Goal: Task Accomplishment & Management: Use online tool/utility

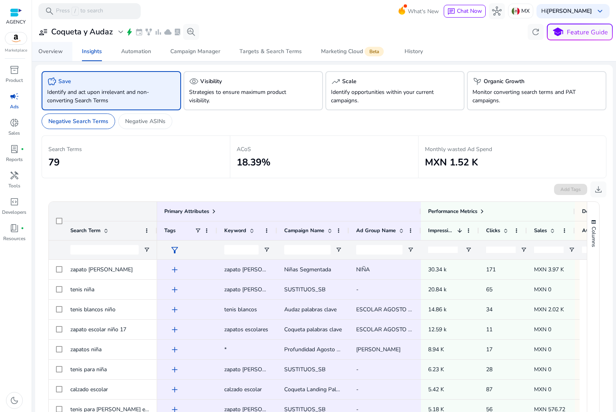
click at [52, 53] on div "Overview" at bounding box center [50, 52] width 24 height 6
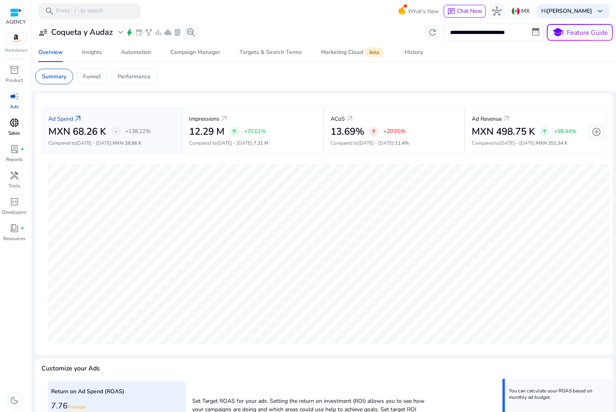
click at [11, 127] on span "donut_small" at bounding box center [15, 123] width 10 height 10
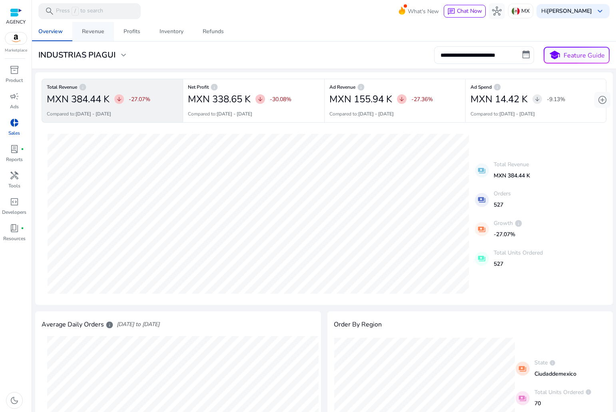
click at [85, 31] on div "Revenue" at bounding box center [93, 32] width 22 height 6
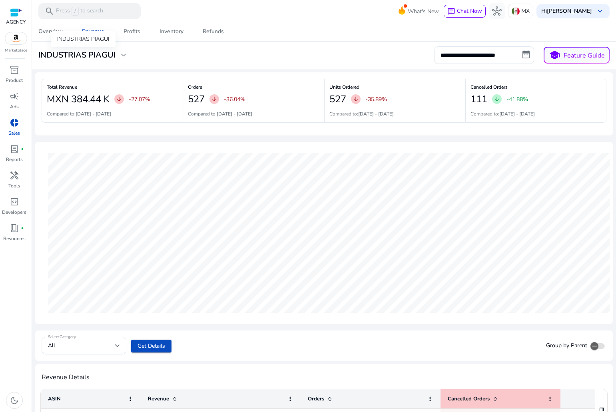
click at [98, 53] on h3 "INDUSTRIAS PIAGUI" at bounding box center [76, 55] width 77 height 10
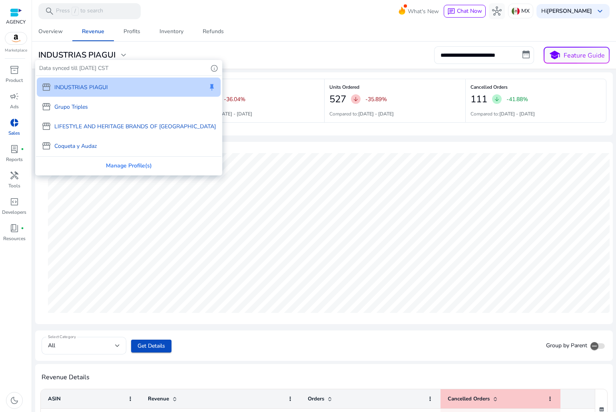
click at [81, 150] on p "Coqueta y Audaz" at bounding box center [75, 146] width 42 height 8
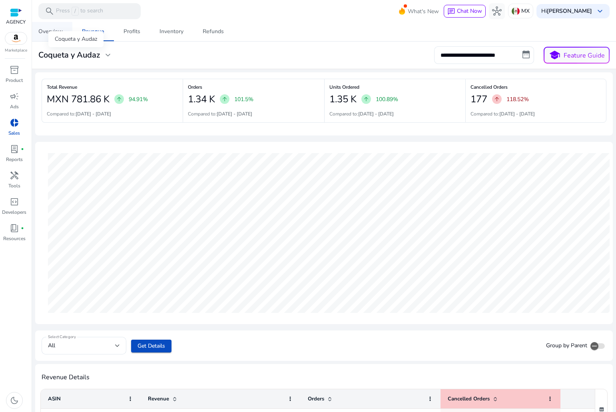
click at [50, 30] on div "Overview" at bounding box center [50, 32] width 24 height 6
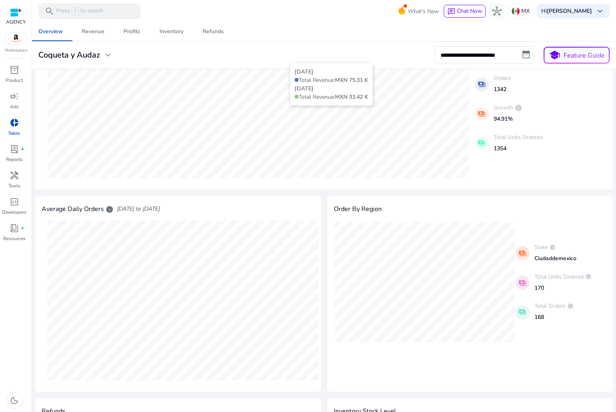
scroll to position [120, 0]
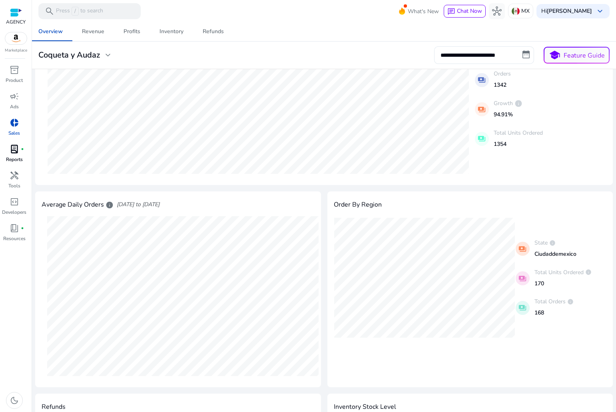
click at [17, 152] on span "lab_profile" at bounding box center [15, 149] width 10 height 10
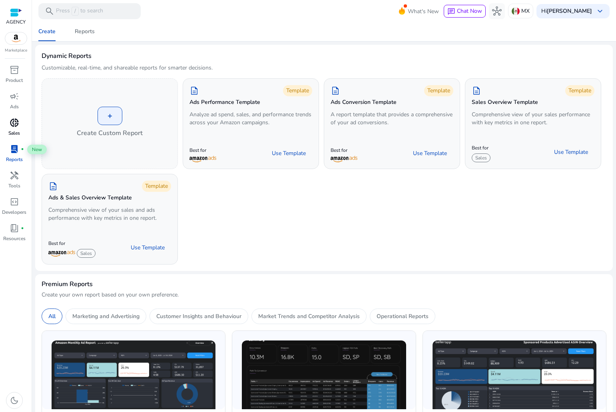
click at [14, 116] on div "donut_small" at bounding box center [14, 122] width 22 height 13
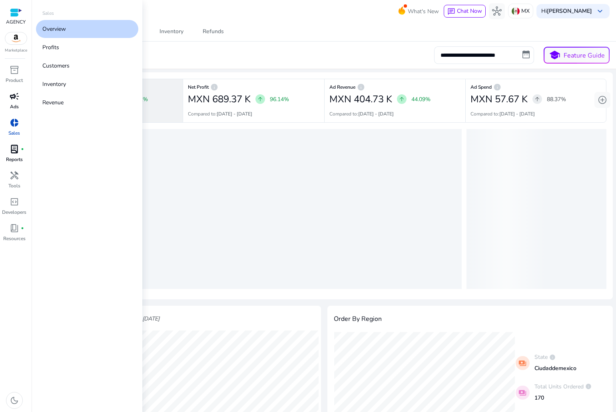
click at [16, 107] on p "Ads" at bounding box center [14, 106] width 9 height 7
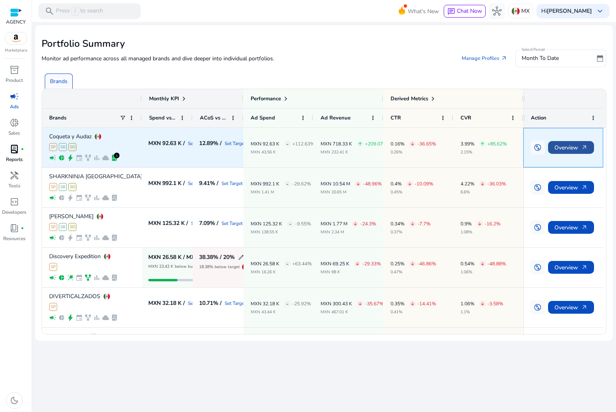
click at [574, 145] on span "Overview arrow_outward" at bounding box center [571, 148] width 33 height 16
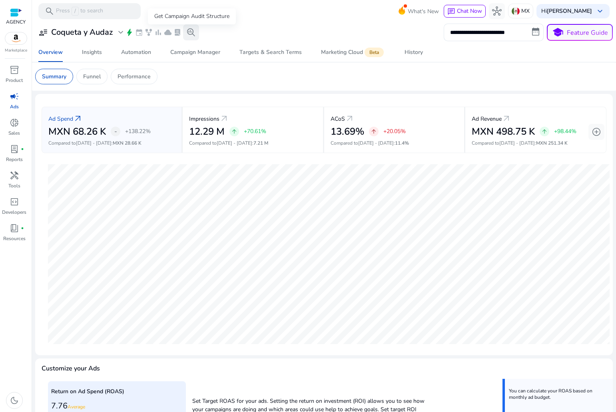
click at [190, 34] on span "search_insights" at bounding box center [191, 33] width 10 height 10
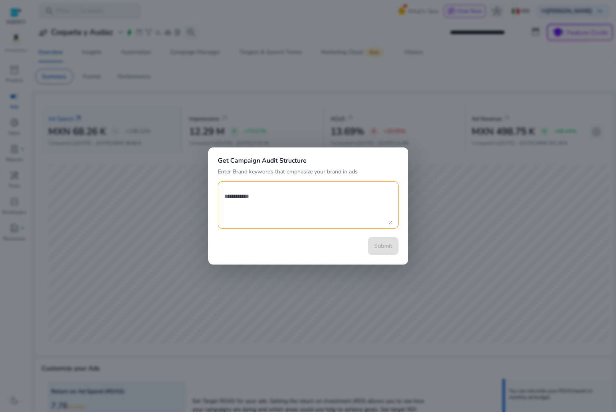
click at [373, 121] on div at bounding box center [308, 206] width 616 height 412
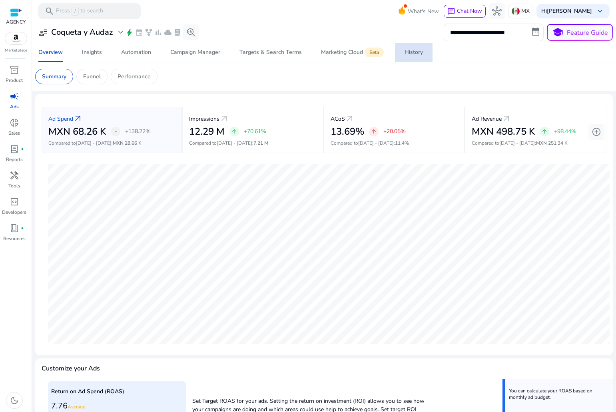
click at [401, 54] on link "History" at bounding box center [414, 52] width 38 height 19
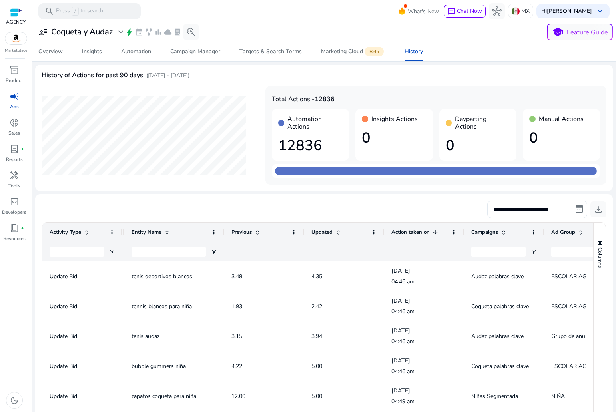
scroll to position [0, 279]
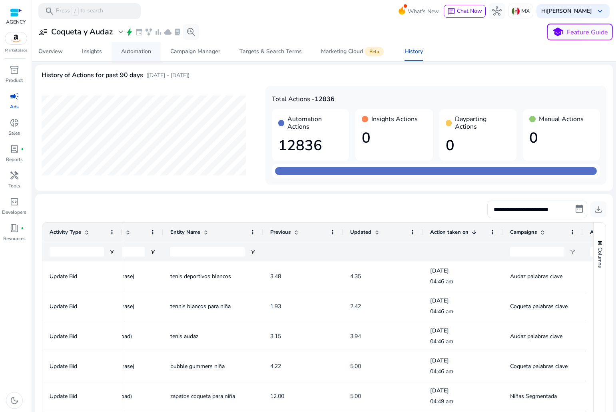
click at [130, 54] on div "Automation" at bounding box center [136, 52] width 30 height 6
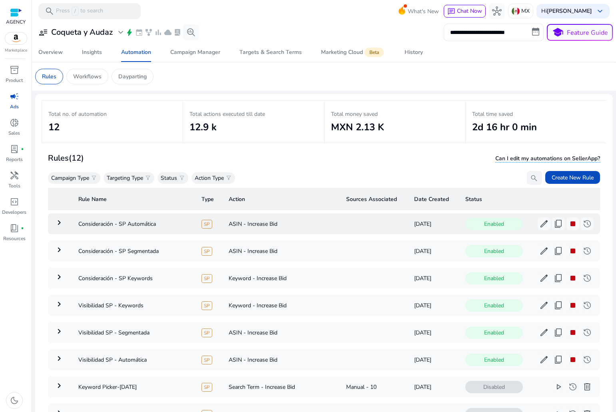
click at [63, 226] on mat-icon "keyboard_arrow_right" at bounding box center [59, 223] width 10 height 10
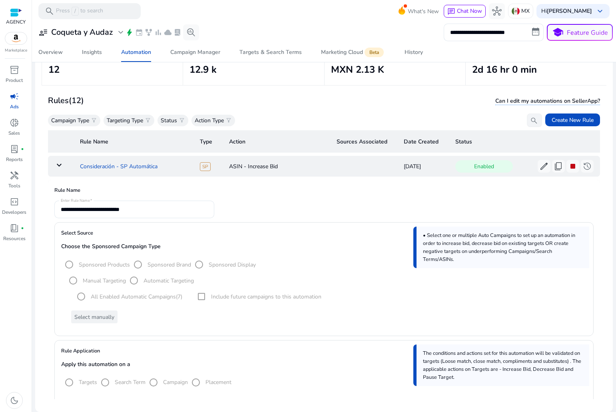
scroll to position [18, 0]
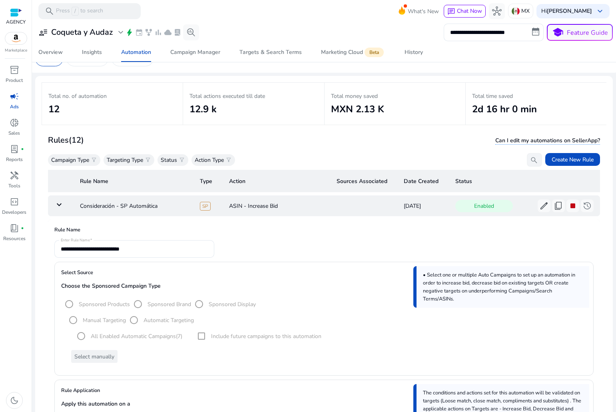
click at [60, 202] on mat-icon "keyboard_arrow_down" at bounding box center [59, 205] width 10 height 10
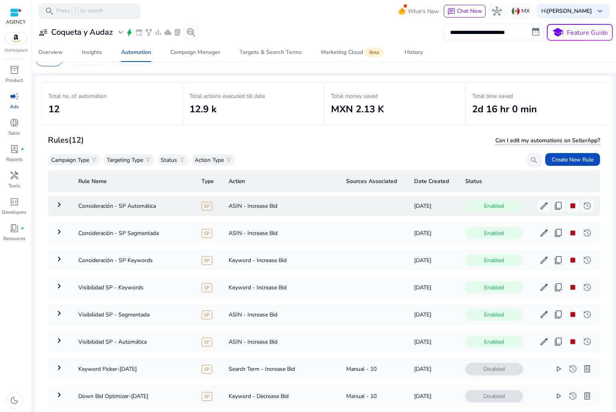
scroll to position [58, 0]
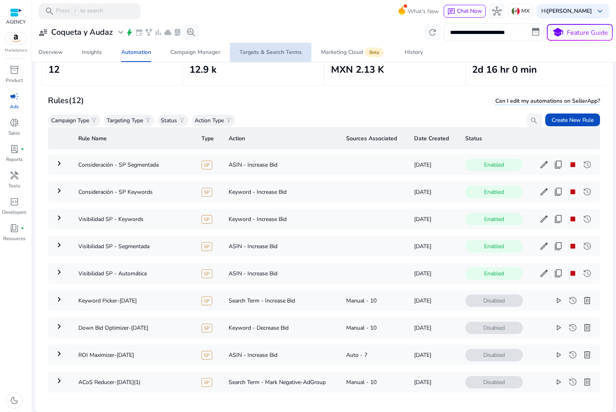
click at [285, 55] on div "Targets & Search Terms" at bounding box center [271, 53] width 62 height 6
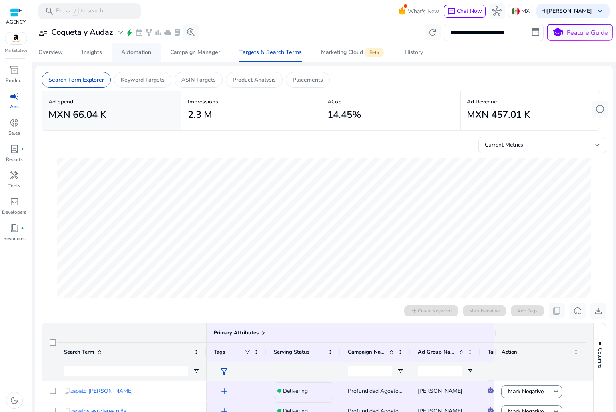
click at [136, 55] on div "Automation" at bounding box center [136, 53] width 30 height 6
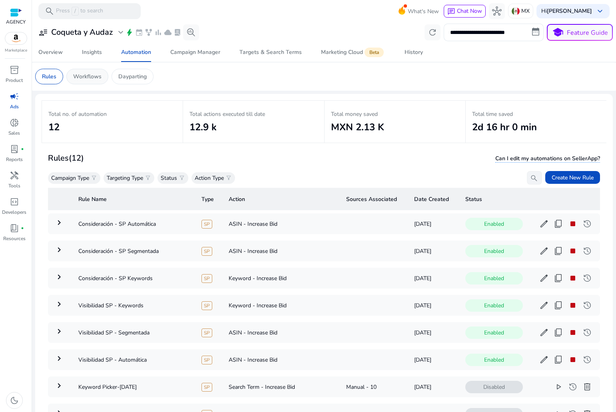
click at [97, 72] on p "Workflows" at bounding box center [87, 76] width 28 height 8
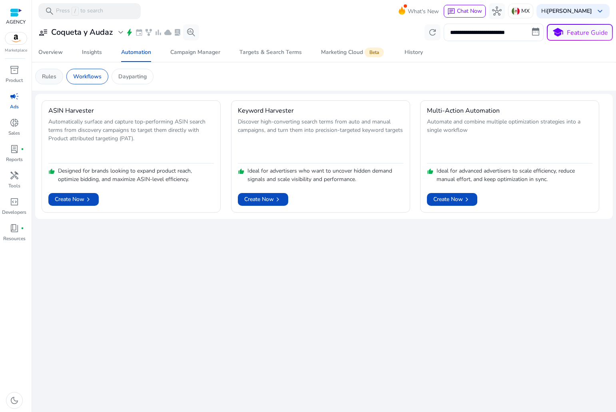
click at [54, 72] on div "Rules" at bounding box center [49, 77] width 28 height 16
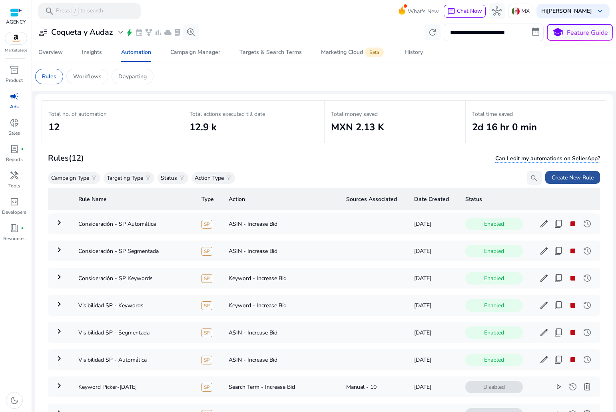
click at [569, 171] on span at bounding box center [573, 177] width 55 height 19
